Goal: Information Seeking & Learning: Learn about a topic

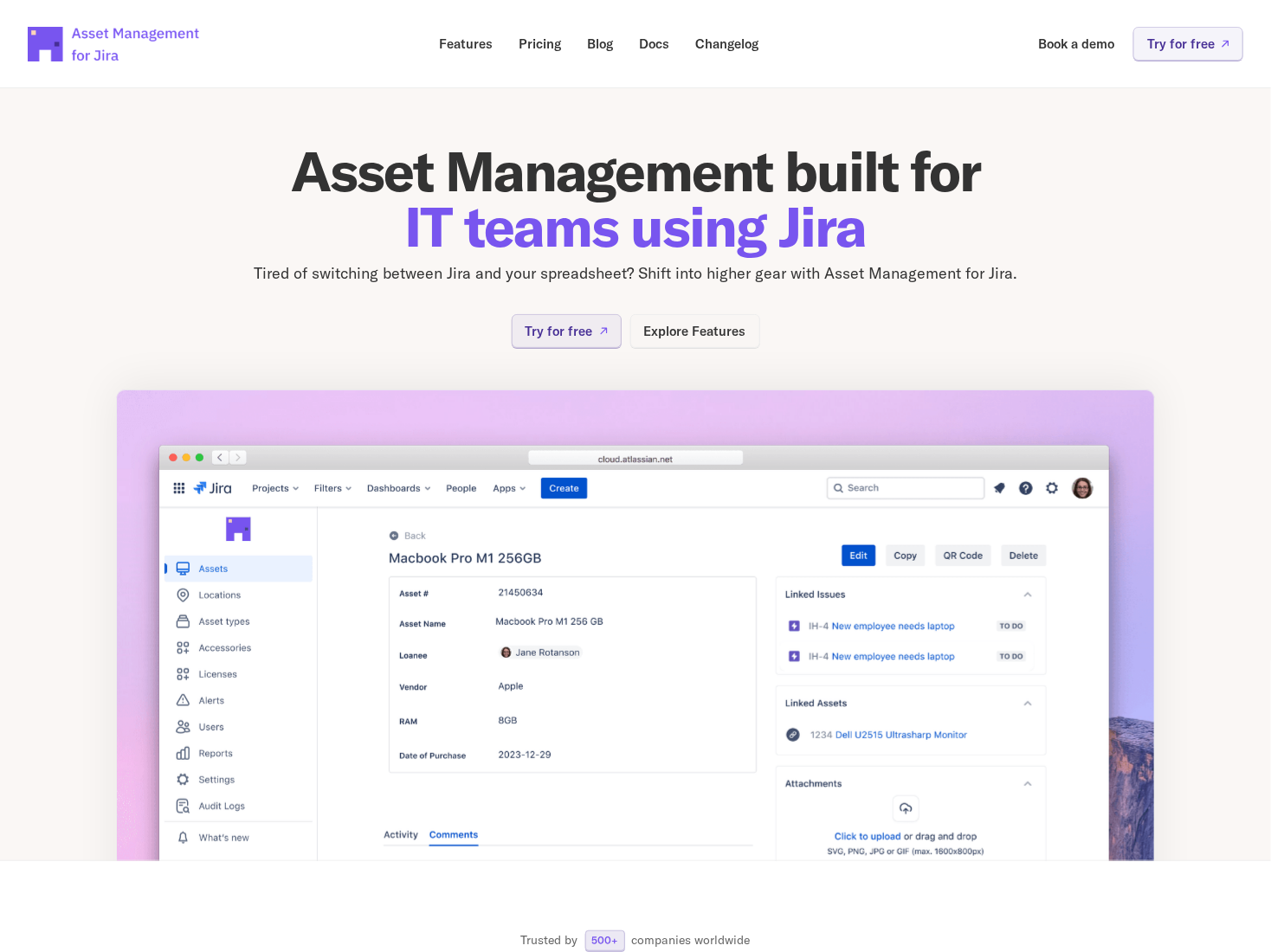
click at [694, 329] on p "Explore Features" at bounding box center [694, 330] width 102 height 13
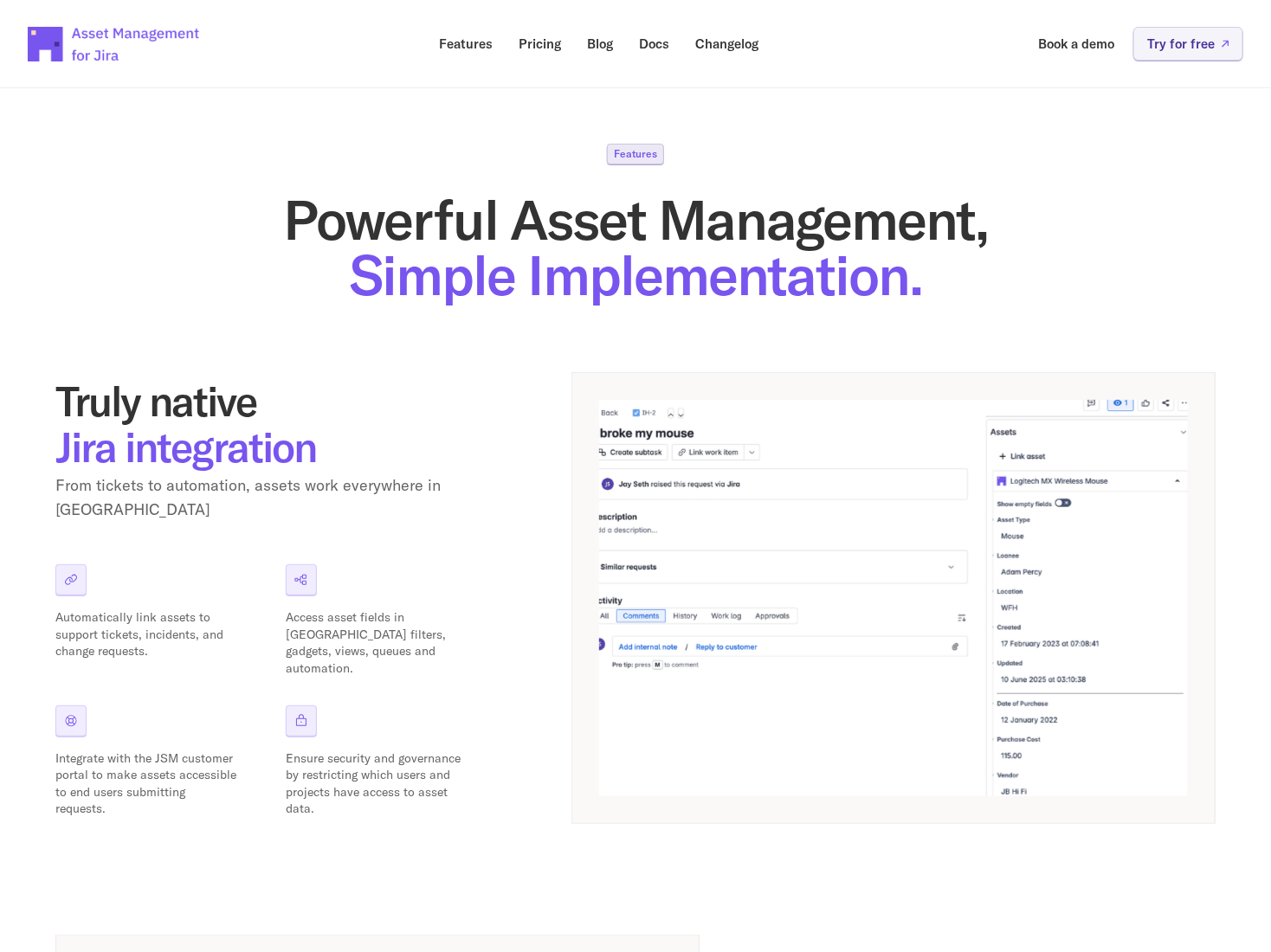
click at [637, 158] on p "Features" at bounding box center [635, 154] width 43 height 10
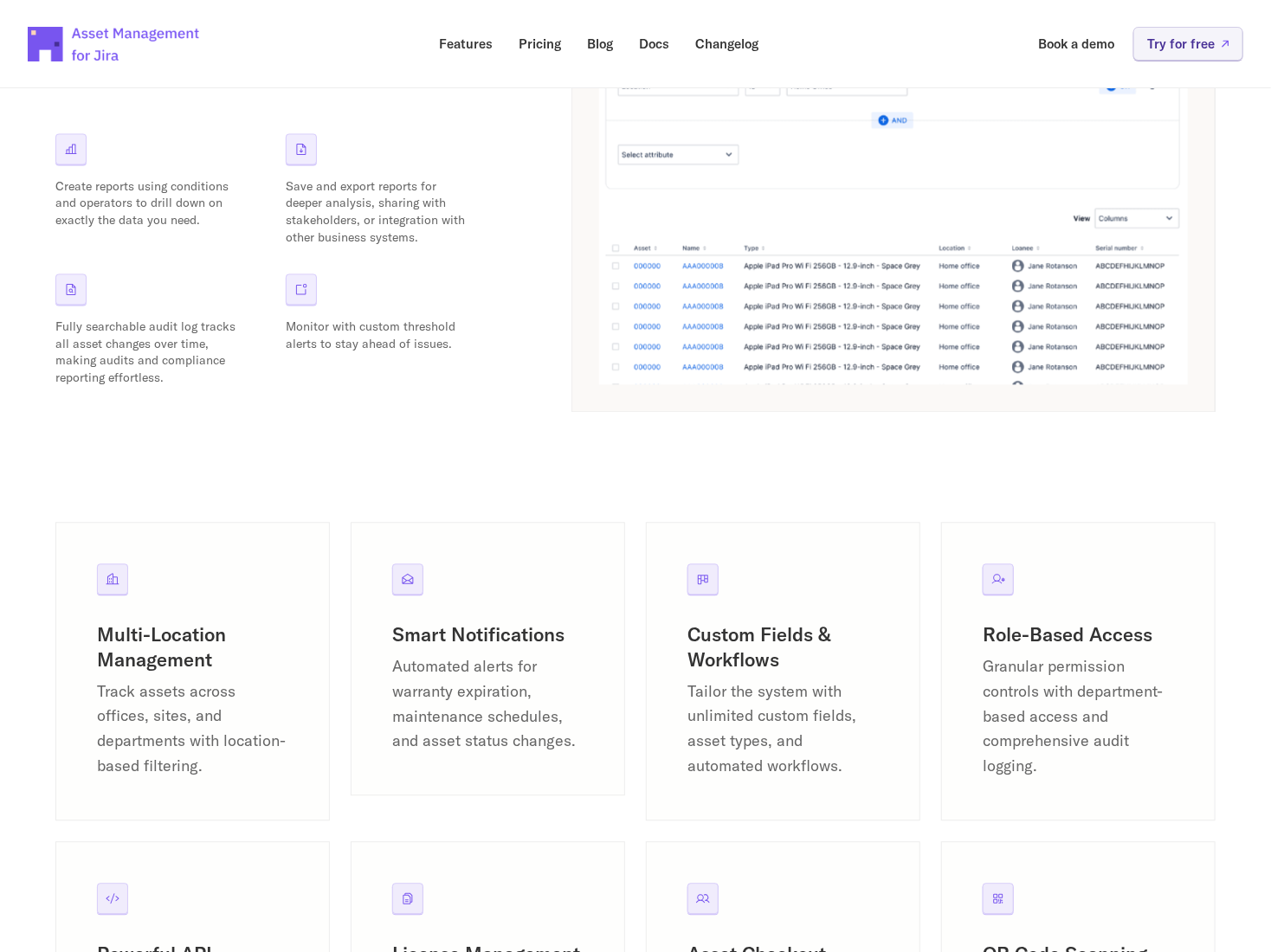
scroll to position [1905, 0]
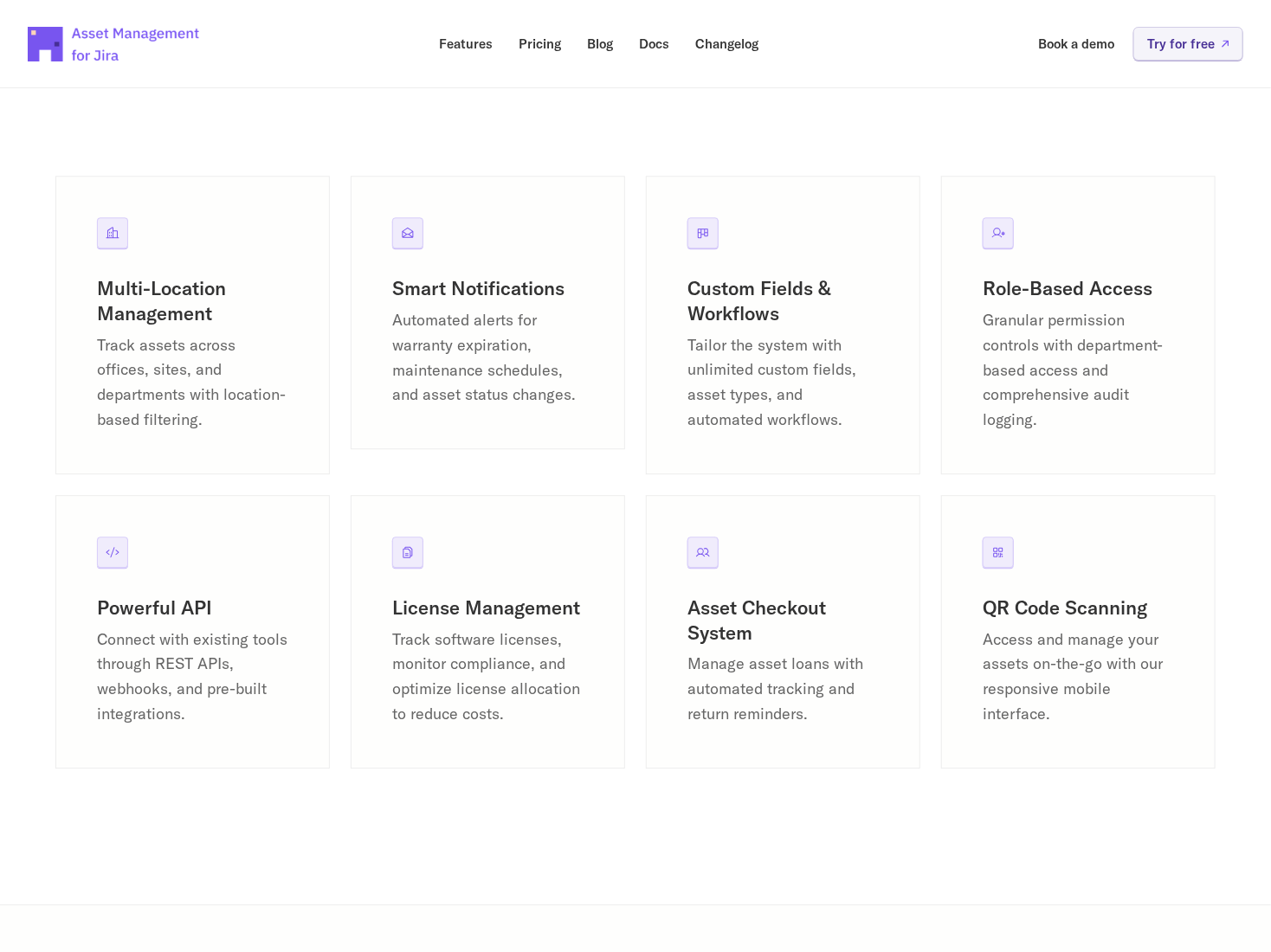
drag, startPoint x: 738, startPoint y: 378, endPoint x: 761, endPoint y: 383, distance: 23.5
click at [739, 378] on p "Tailor the system with unlimited custom fields, asset types, and automated work…" at bounding box center [783, 383] width 192 height 100
click at [1025, 405] on p "Granular permission controls with department-based access and comprehensive aud…" at bounding box center [1078, 370] width 192 height 125
drag, startPoint x: 1101, startPoint y: 624, endPoint x: 1090, endPoint y: 619, distance: 12.1
click at [1097, 621] on h3 "QR Code Scanning" at bounding box center [1078, 608] width 192 height 25
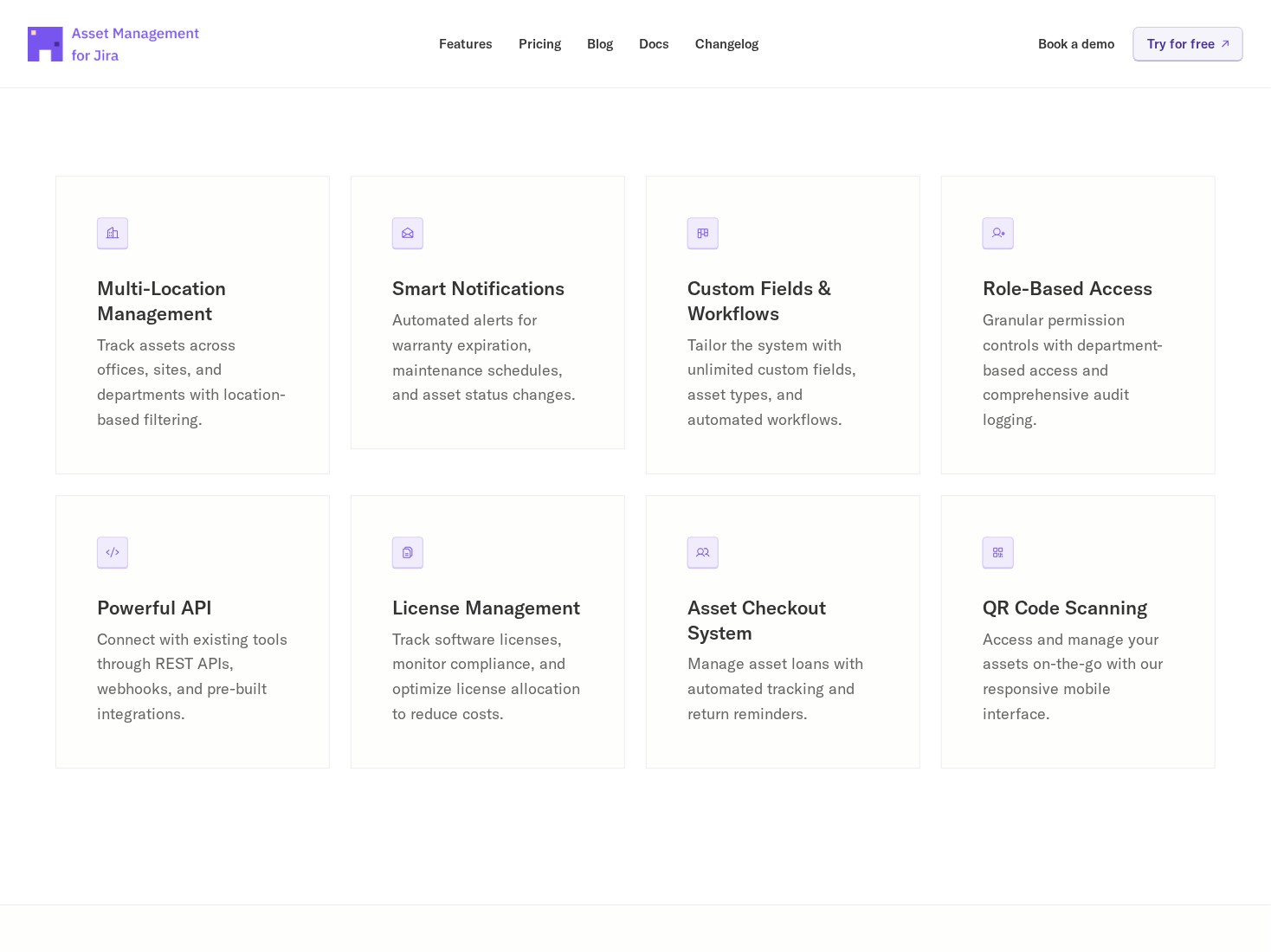
click at [822, 638] on h3 "Asset Checkout System" at bounding box center [783, 620] width 192 height 49
click at [459, 607] on div "License Management Track software licenses, monitor compliance, and optimize li…" at bounding box center [487, 632] width 274 height 273
click at [207, 657] on p "Connect with existing tools through REST APIs, webhooks, and pre-built integrat…" at bounding box center [193, 678] width 192 height 100
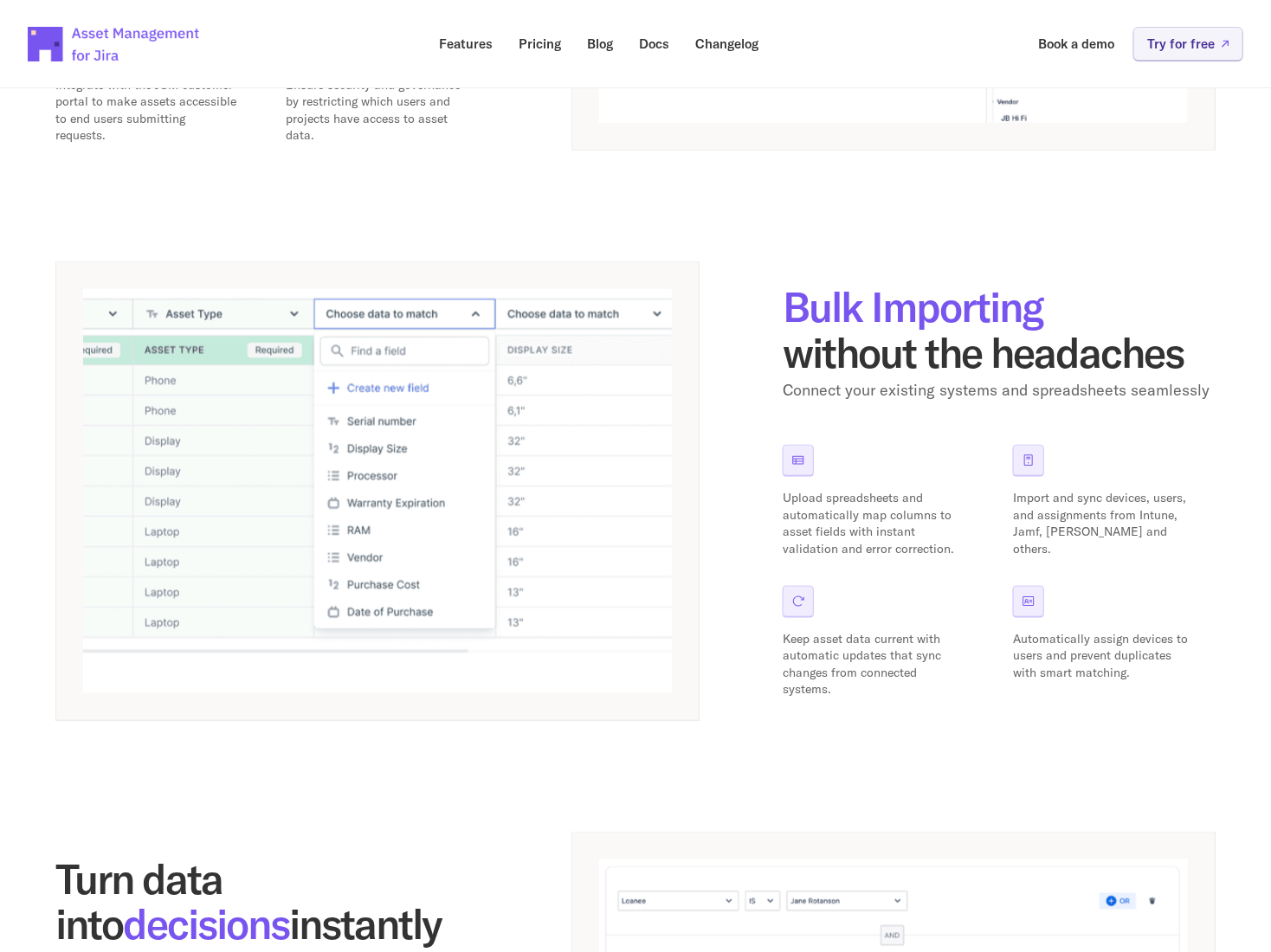
scroll to position [0, 0]
